Goal: Information Seeking & Learning: Check status

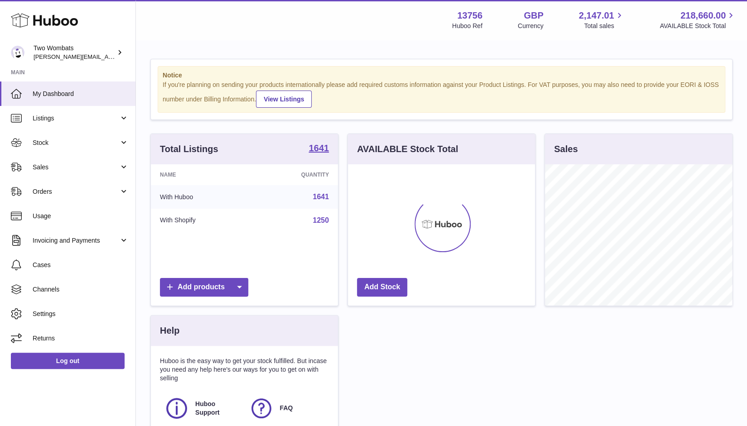
scroll to position [141, 187]
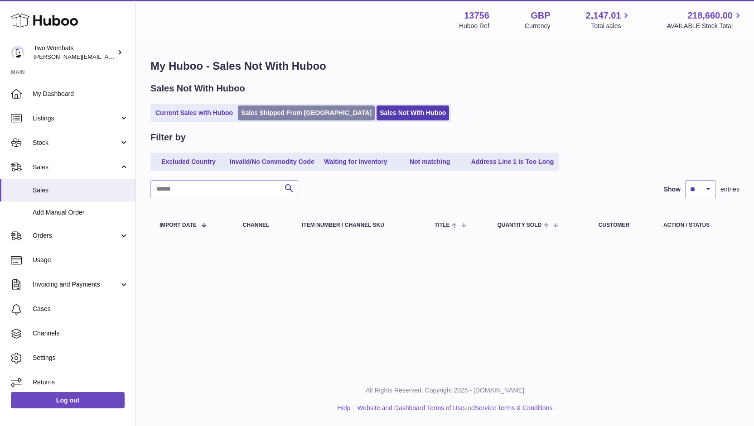
click at [316, 109] on link "Sales Shipped From [GEOGRAPHIC_DATA]" at bounding box center [306, 113] width 137 height 15
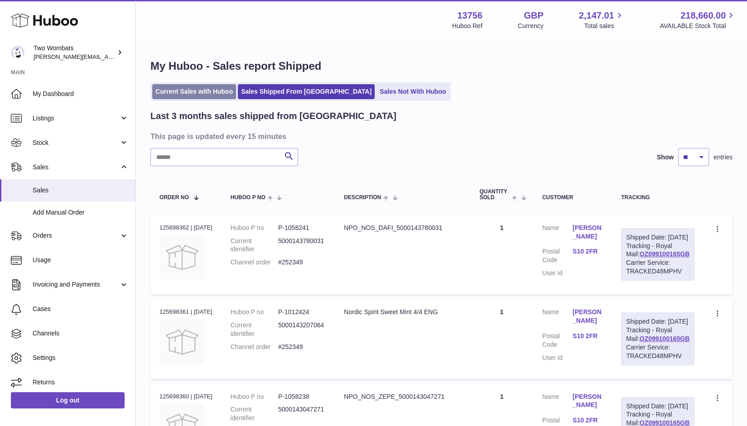
click at [201, 91] on link "Current Sales with Huboo" at bounding box center [194, 91] width 84 height 15
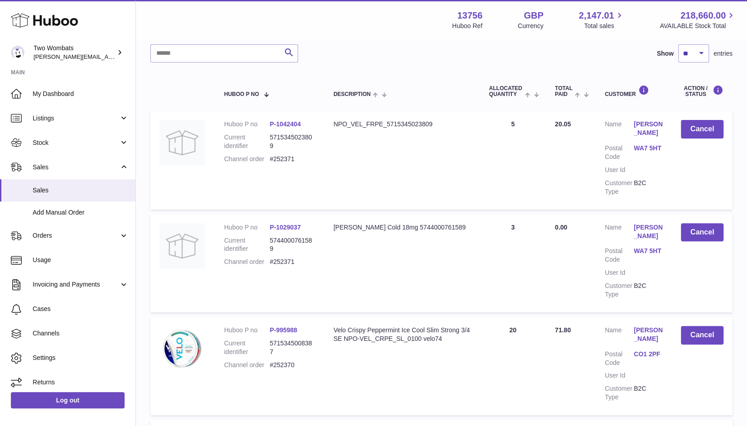
scroll to position [181, 0]
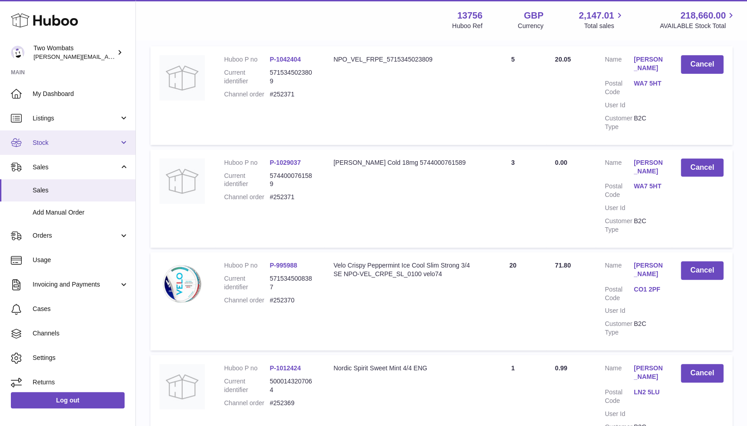
click at [58, 147] on link "Stock" at bounding box center [67, 142] width 135 height 24
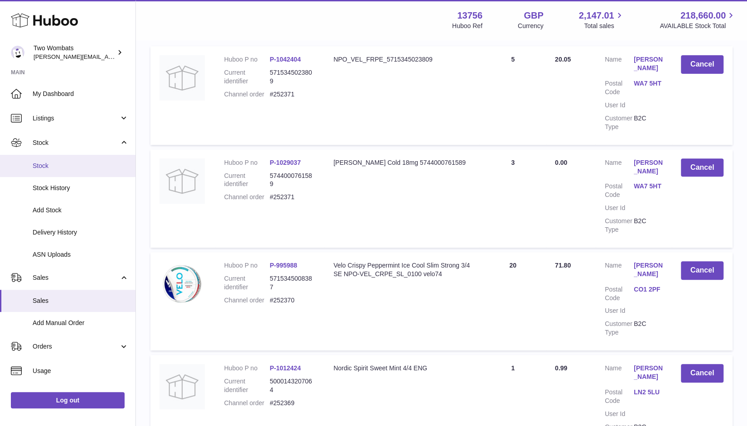
click at [57, 166] on span "Stock" at bounding box center [81, 166] width 96 height 9
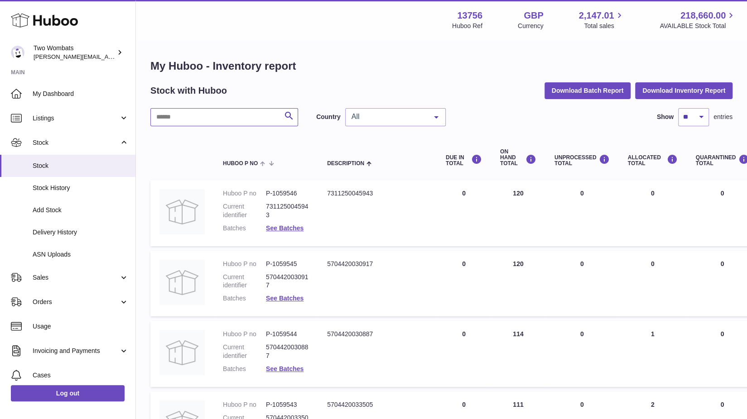
click at [175, 112] on input "text" at bounding box center [224, 117] width 148 height 18
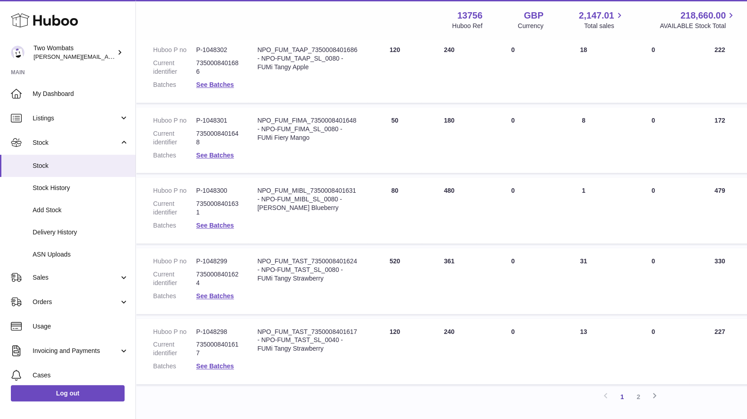
scroll to position [498, 70]
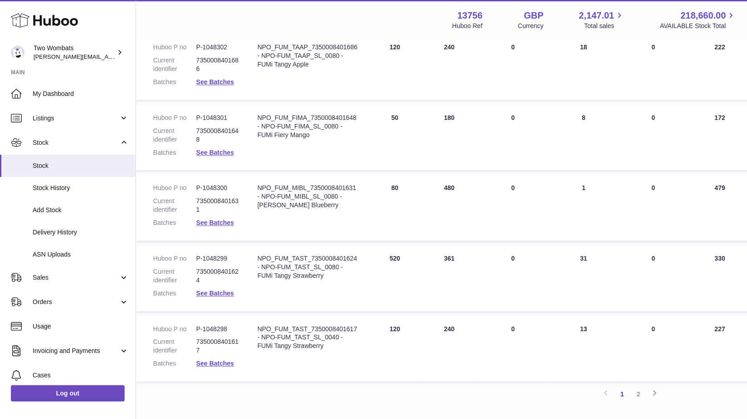
type input "*******"
